Goal: Task Accomplishment & Management: Complete application form

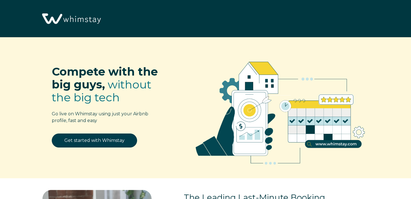
select select "US"
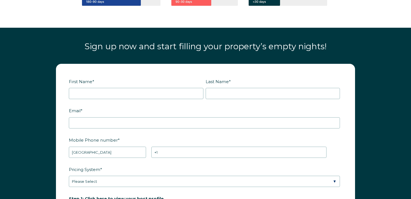
scroll to position [683, 0]
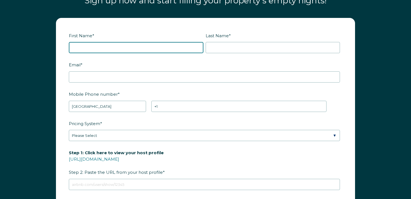
click at [129, 46] on input "First Name *" at bounding box center [136, 47] width 135 height 11
type input "[PERSON_NAME]"
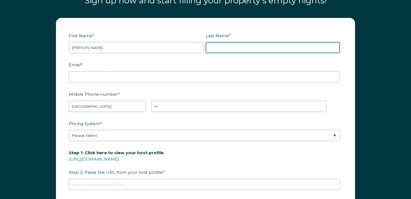
type input "[PERSON_NAME]"
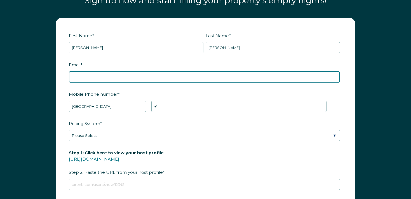
type input "[EMAIL_ADDRESS][DOMAIN_NAME]"
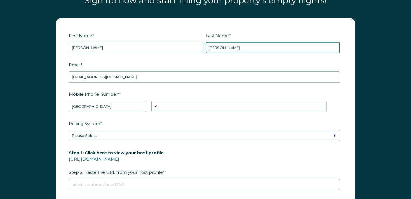
click at [213, 50] on input "[PERSON_NAME]" at bounding box center [273, 47] width 135 height 11
type input "RBOT39"
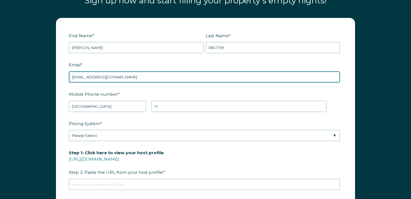
click at [100, 77] on input "[EMAIL_ADDRESS][DOMAIN_NAME]" at bounding box center [204, 76] width 271 height 11
paste input "RBOT39"
type input "[EMAIL_ADDRESS][DOMAIN_NAME]"
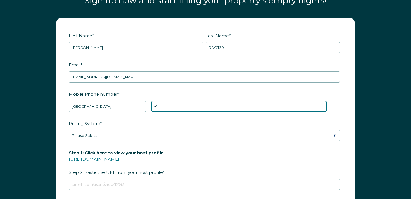
click at [202, 104] on input "+1" at bounding box center [239, 106] width 175 height 11
type input "[PHONE_NUMBER]"
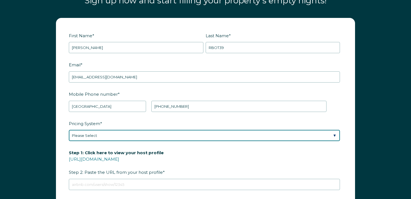
click at [133, 131] on select "Please Select Manual Airbnb Smart Pricing PriceLabs Wheelhouse Beyond Pricing 3…" at bounding box center [204, 135] width 271 height 11
select select "Airbnb Smart Pricing"
click at [69, 130] on select "Please Select Manual Airbnb Smart Pricing PriceLabs Wheelhouse Beyond Pricing 3…" at bounding box center [204, 135] width 271 height 11
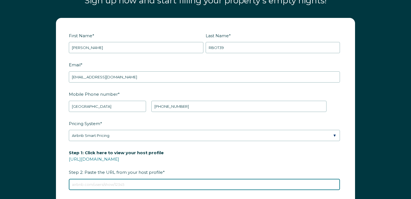
click at [125, 179] on input "Step 1: Click here to view your host profile [URL][DOMAIN_NAME] Step 2: Paste t…" at bounding box center [204, 184] width 271 height 11
type input "[URL][DOMAIN_NAME]"
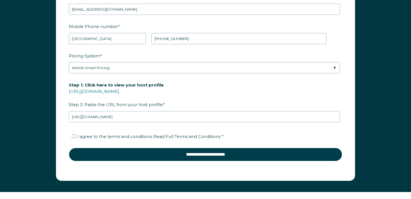
click at [102, 132] on li "I agree to the terms and conditions Read Full Terms and Conditions *" at bounding box center [207, 136] width 271 height 9
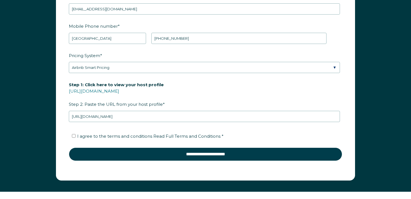
click at [100, 136] on span "I agree to the terms and conditions Read Full Terms and Conditions *" at bounding box center [150, 136] width 146 height 5
click at [76, 136] on input "I agree to the terms and conditions Read Full Terms and Conditions *" at bounding box center [74, 136] width 4 height 4
checkbox input "true"
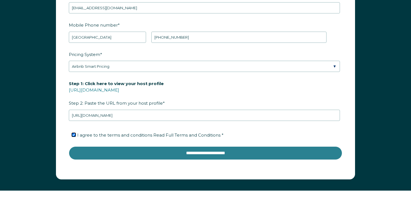
scroll to position [753, 0]
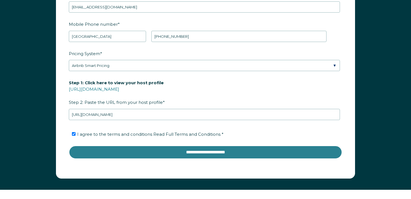
click at [188, 151] on input "**********" at bounding box center [206, 152] width 274 height 13
